Goal: Transaction & Acquisition: Purchase product/service

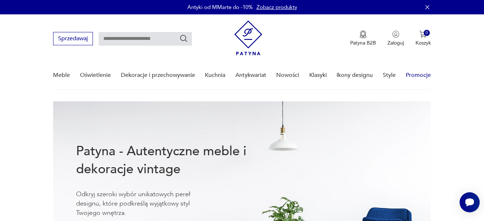
click at [418, 75] on link "Promocje" at bounding box center [418, 75] width 25 height 28
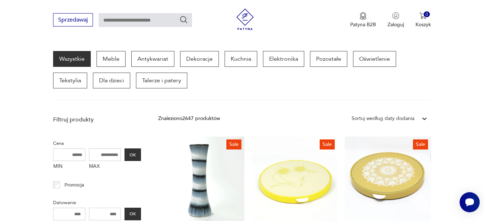
scroll to position [87, 0]
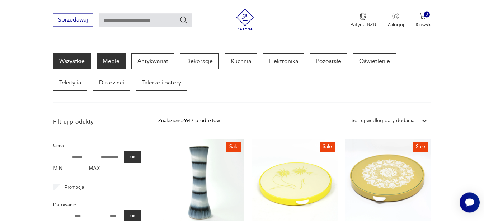
click at [108, 65] on p "Meble" at bounding box center [110, 61] width 29 height 16
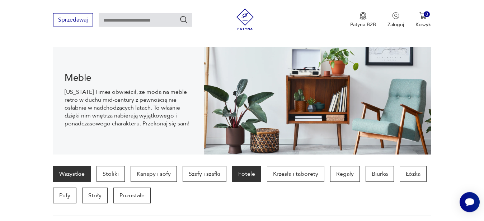
scroll to position [72, 0]
click at [246, 176] on p "Fotele" at bounding box center [246, 174] width 29 height 16
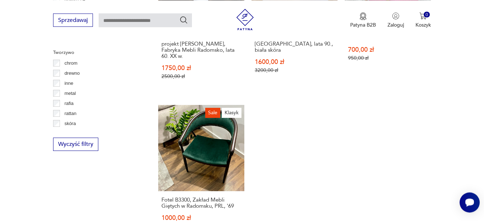
scroll to position [1194, 0]
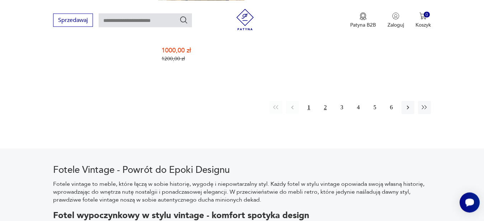
click at [329, 101] on button "2" at bounding box center [325, 107] width 13 height 13
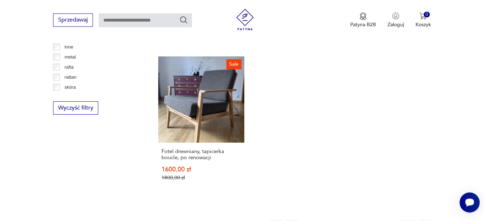
scroll to position [1094, 0]
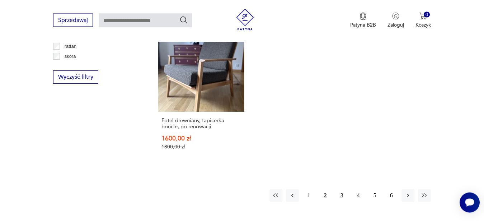
click at [343, 189] on button "3" at bounding box center [341, 195] width 13 height 13
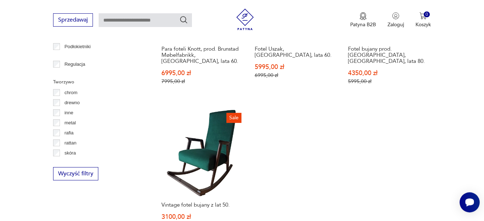
scroll to position [1026, 0]
